Goal: Information Seeking & Learning: Compare options

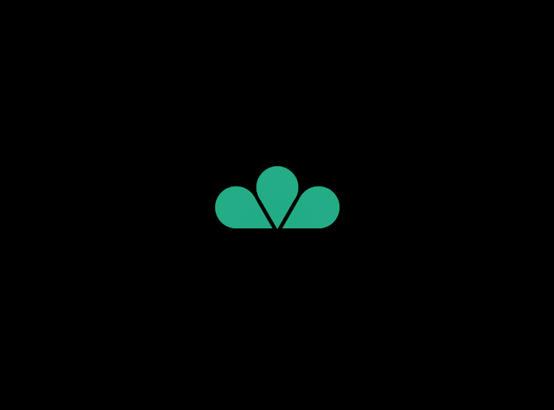
click at [407, 98] on flt-glass-pane at bounding box center [277, 205] width 554 height 410
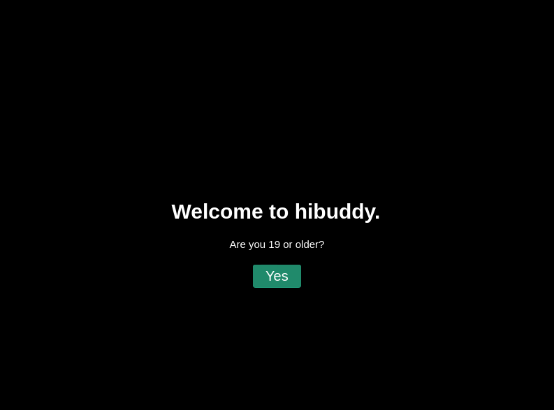
click at [269, 265] on flt-glass-pane at bounding box center [277, 205] width 554 height 410
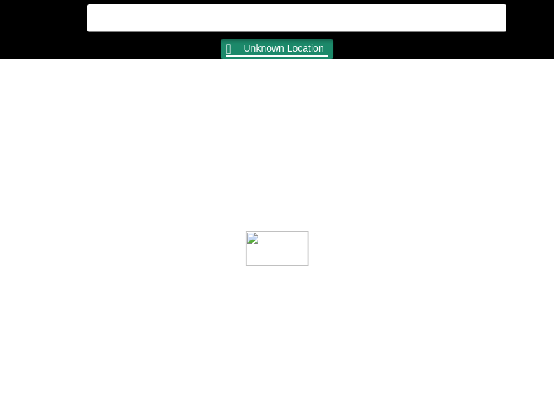
click at [230, 49] on flt-glass-pane at bounding box center [277, 205] width 554 height 410
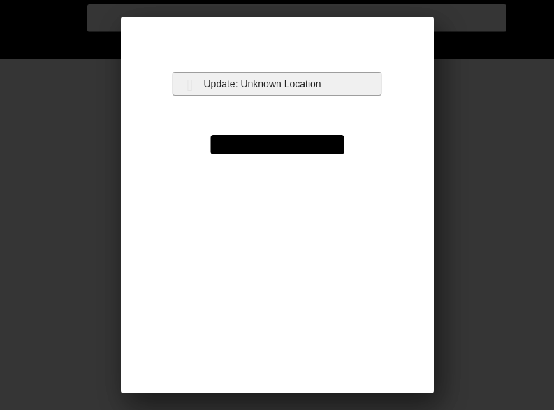
click at [257, 79] on flt-glass-pane at bounding box center [277, 205] width 554 height 410
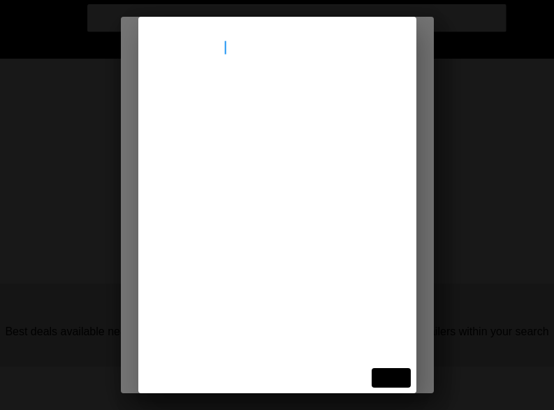
type input "[STREET_ADDRESS]"
click at [228, 100] on flt-glass-pane at bounding box center [277, 205] width 554 height 410
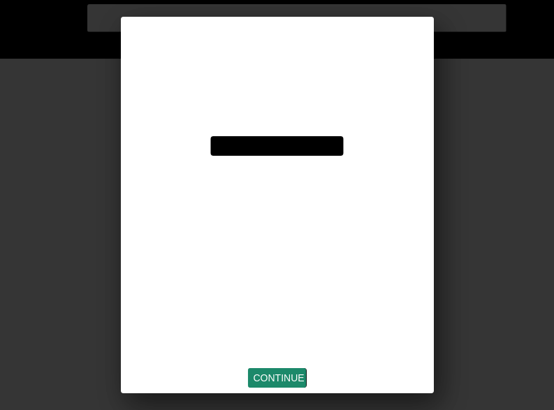
click at [295, 372] on flt-glass-pane at bounding box center [277, 205] width 554 height 410
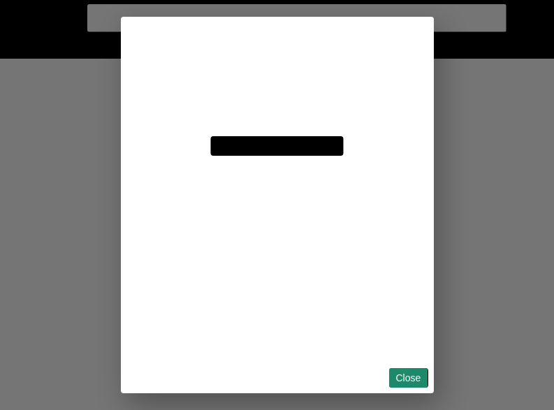
click at [402, 368] on flt-glass-pane at bounding box center [277, 205] width 554 height 410
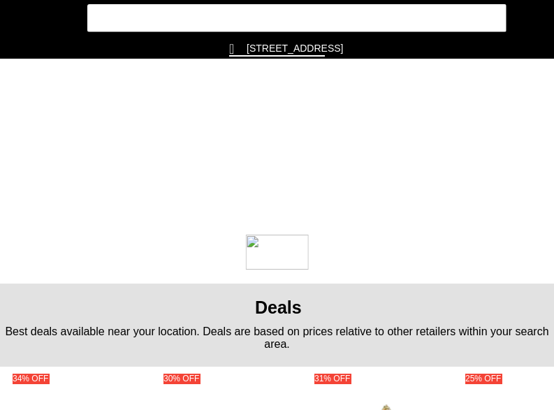
click at [17, 18] on flt-glass-pane at bounding box center [277, 205] width 554 height 410
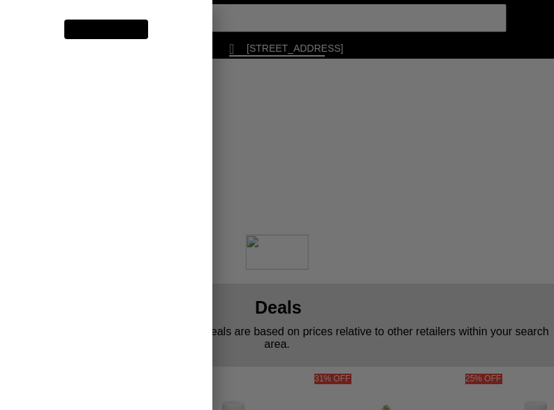
click at [102, 169] on flt-glass-pane at bounding box center [277, 205] width 554 height 410
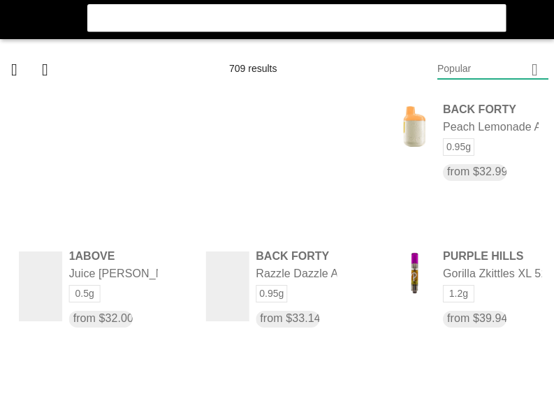
click at [488, 68] on flt-glass-pane at bounding box center [277, 205] width 554 height 410
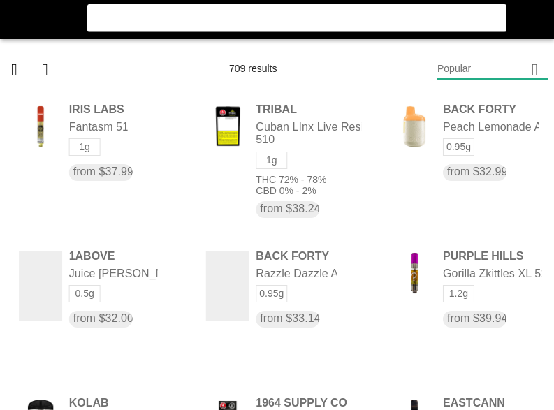
click at [456, 97] on flt-glass-pane at bounding box center [277, 205] width 554 height 410
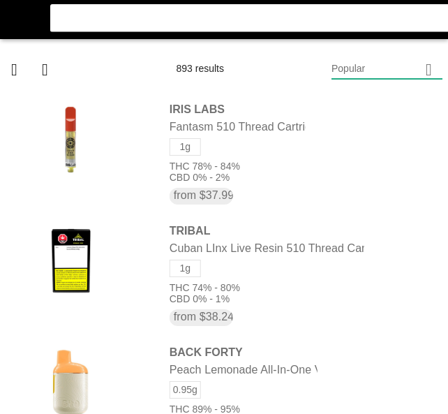
click at [381, 80] on flt-glass-pane at bounding box center [224, 207] width 448 height 414
click at [376, 105] on flt-glass-pane at bounding box center [224, 207] width 448 height 414
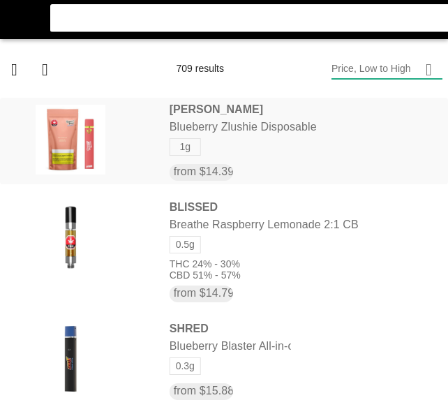
click at [227, 148] on flt-glass-pane at bounding box center [224, 207] width 448 height 414
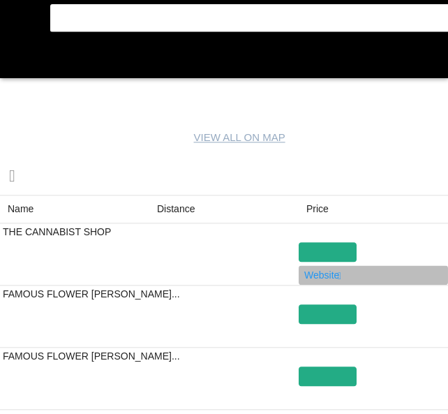
click at [324, 270] on flt-glass-pane at bounding box center [224, 207] width 448 height 414
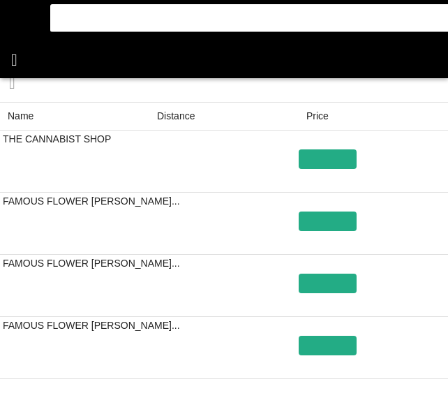
click at [27, 61] on flt-glass-pane at bounding box center [224, 207] width 448 height 414
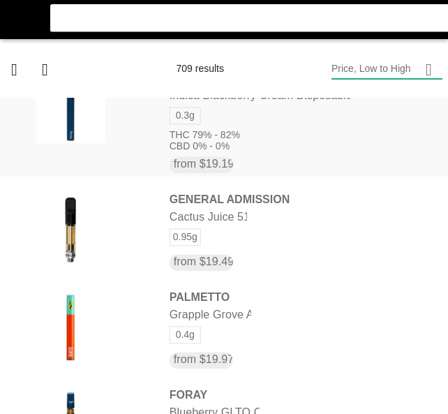
click at [240, 143] on flt-glass-pane at bounding box center [224, 207] width 448 height 414
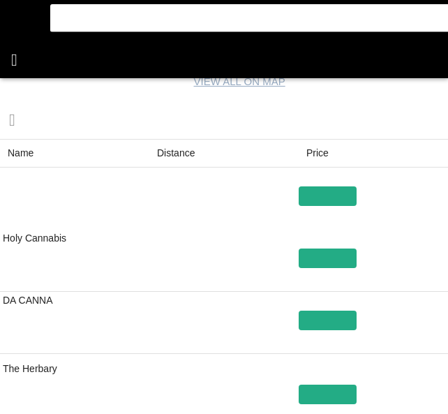
click at [15, 64] on flt-glass-pane at bounding box center [224, 207] width 448 height 414
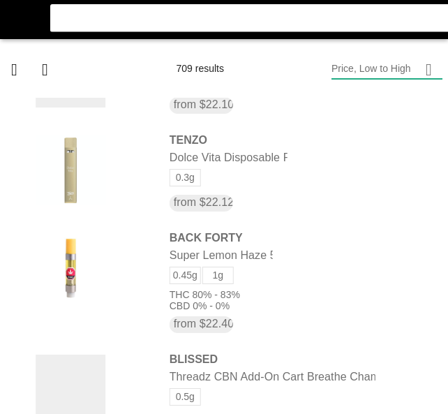
click at [156, 170] on flt-glass-pane at bounding box center [224, 207] width 448 height 414
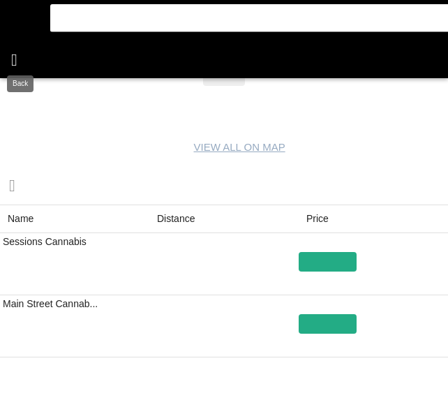
click at [32, 64] on flt-glass-pane at bounding box center [224, 207] width 448 height 414
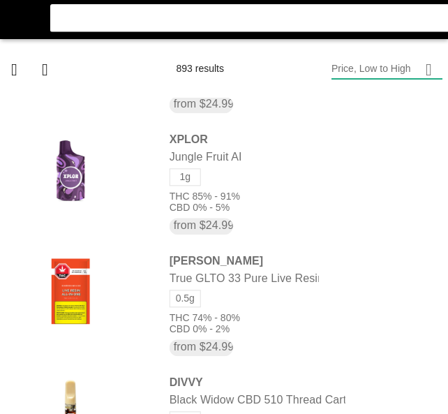
click at [245, 323] on flt-glass-pane at bounding box center [224, 207] width 448 height 414
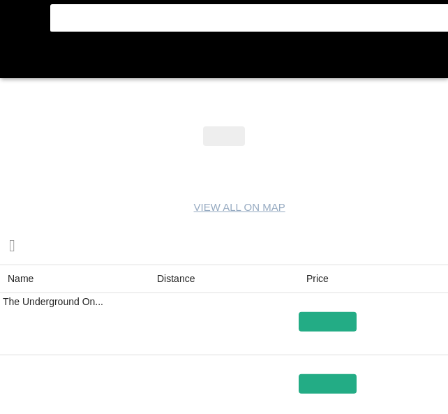
click at [172, 284] on flt-glass-pane at bounding box center [224, 207] width 448 height 414
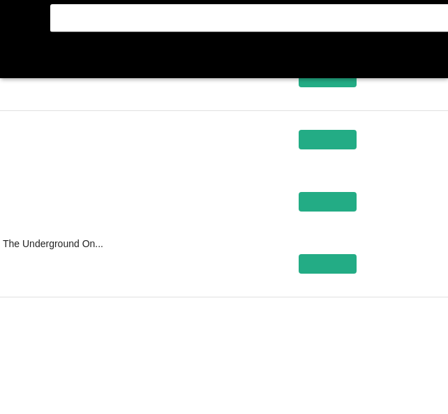
drag, startPoint x: 420, startPoint y: 326, endPoint x: 418, endPoint y: 339, distance: 13.4
click at [418, 336] on flt-glass-pane at bounding box center [224, 207] width 448 height 414
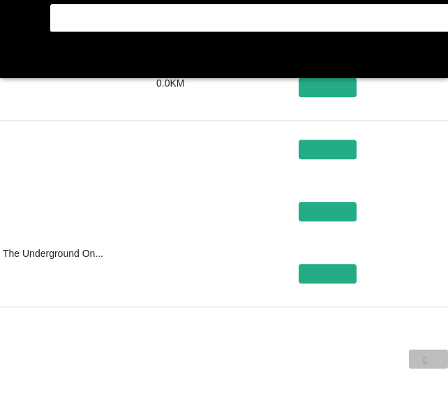
click at [430, 363] on flt-glass-pane at bounding box center [224, 207] width 448 height 414
click at [17, 60] on flt-glass-pane at bounding box center [224, 207] width 448 height 414
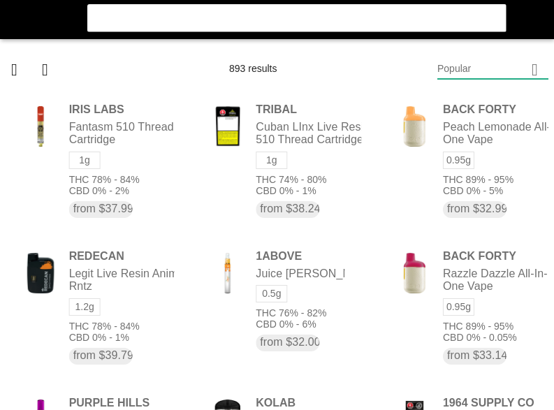
click at [454, 66] on flt-glass-pane at bounding box center [277, 205] width 554 height 410
click at [465, 97] on flt-glass-pane at bounding box center [277, 205] width 554 height 410
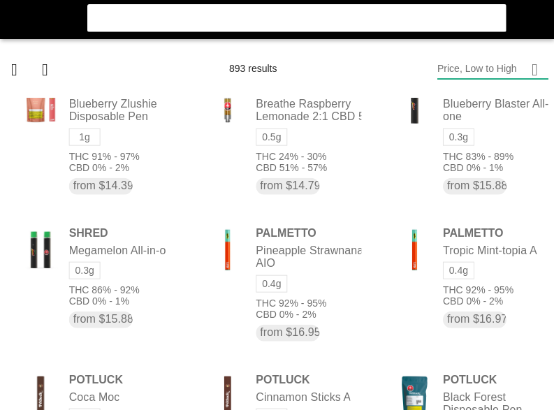
drag, startPoint x: 42, startPoint y: 66, endPoint x: 50, endPoint y: 99, distance: 33.9
click at [42, 66] on flt-glass-pane at bounding box center [277, 205] width 554 height 410
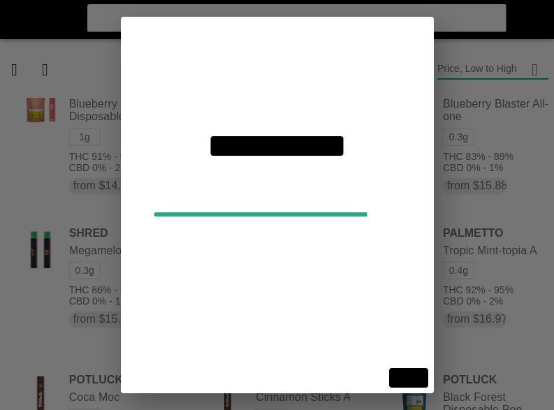
click at [77, 138] on flt-glass-pane at bounding box center [277, 205] width 554 height 410
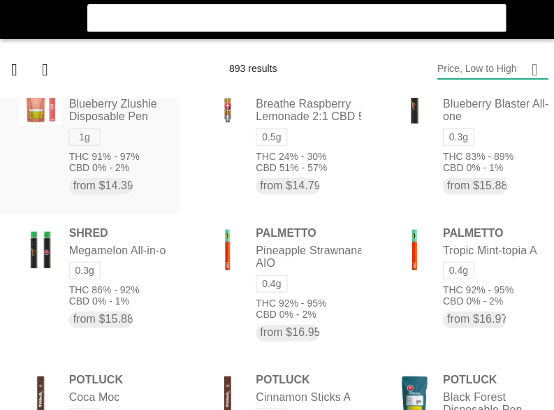
click at [77, 138] on flt-glass-pane at bounding box center [277, 205] width 554 height 410
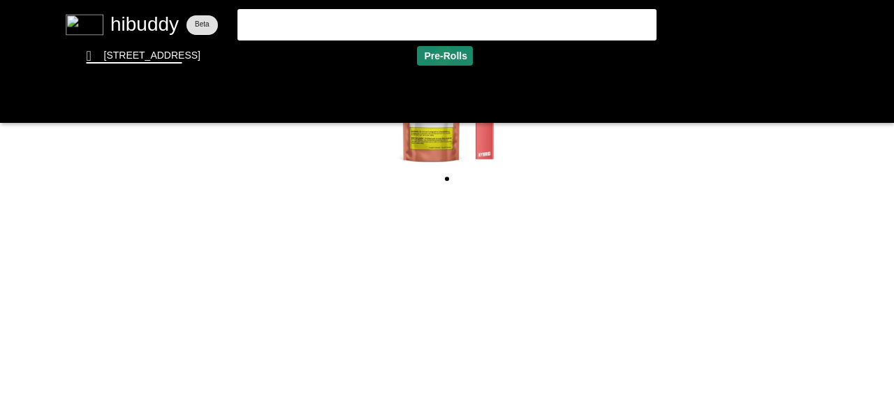
click at [444, 55] on flt-glass-pane at bounding box center [447, 207] width 894 height 414
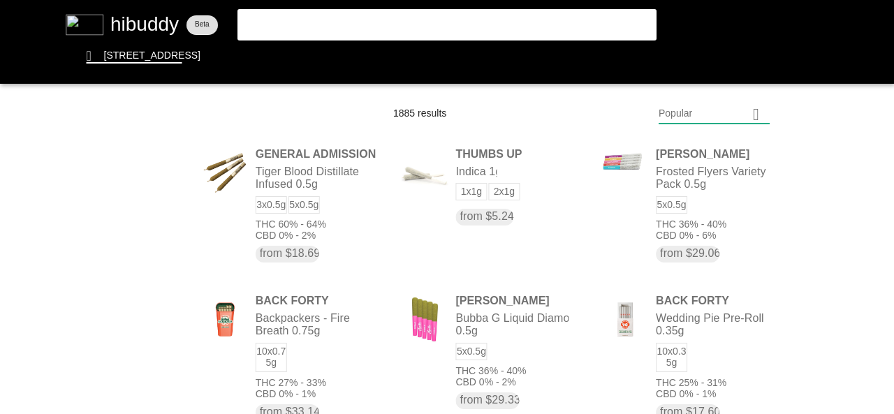
click at [553, 122] on flt-glass-pane at bounding box center [447, 207] width 894 height 414
click at [553, 156] on flt-glass-pane at bounding box center [447, 207] width 894 height 414
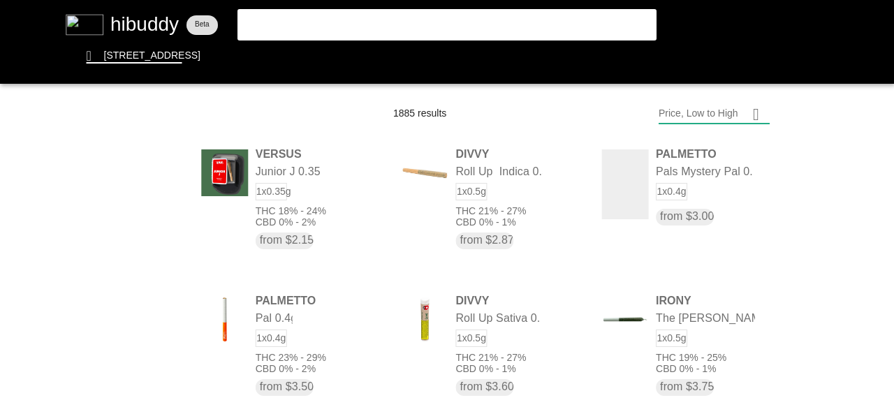
click at [553, 220] on flt-glass-pane at bounding box center [447, 207] width 894 height 414
